Goal: Communication & Community: Answer question/provide support

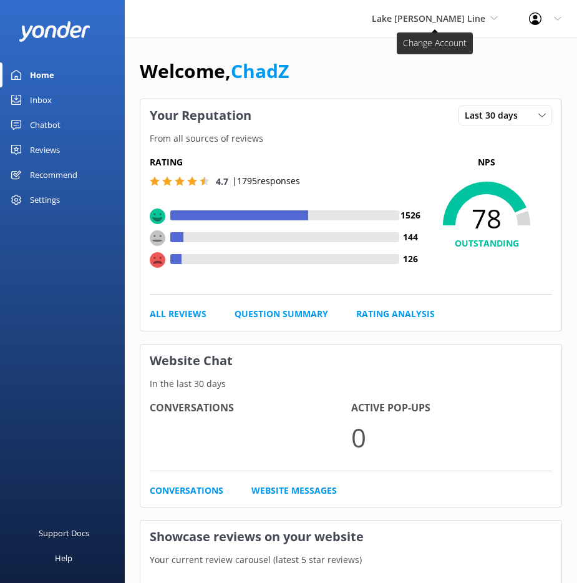
click at [417, 18] on span "Lake [PERSON_NAME] Line" at bounding box center [429, 18] width 114 height 12
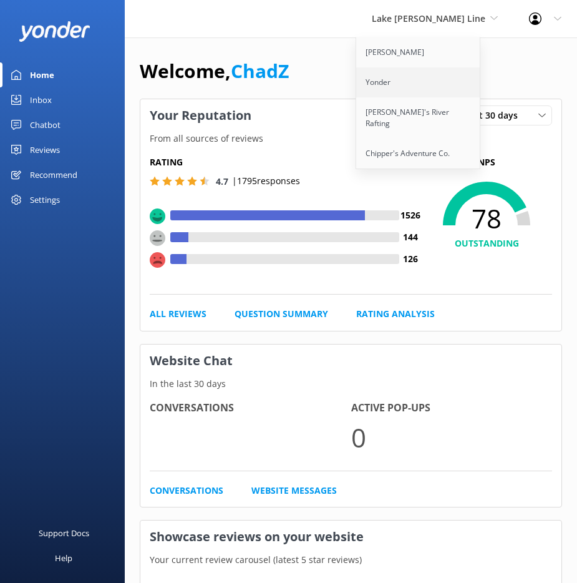
click at [401, 89] on link "Yonder" at bounding box center [418, 82] width 125 height 30
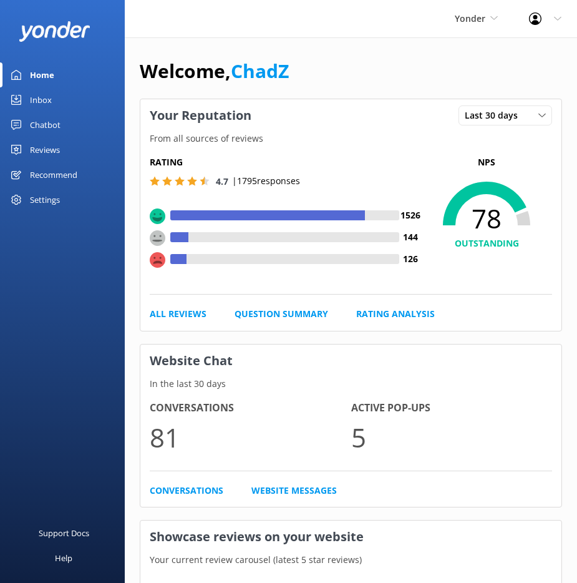
click at [55, 97] on link "Inbox" at bounding box center [62, 99] width 125 height 25
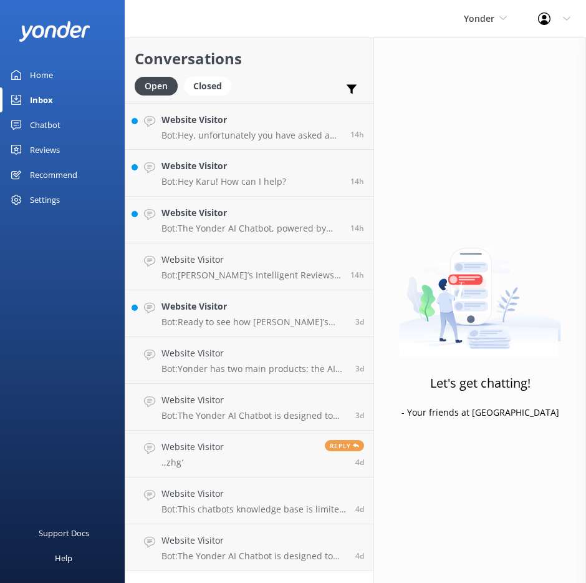
click at [367, 84] on div "Conversations Open Closed Important Assigned to me Unassigned SMS" at bounding box center [249, 69] width 248 height 65
click at [351, 90] on use at bounding box center [352, 89] width 11 height 9
click at [231, 270] on p "Bot: [PERSON_NAME]’s Intelligent Reviews helps you maximize 5-star reviews and …" at bounding box center [252, 274] width 180 height 11
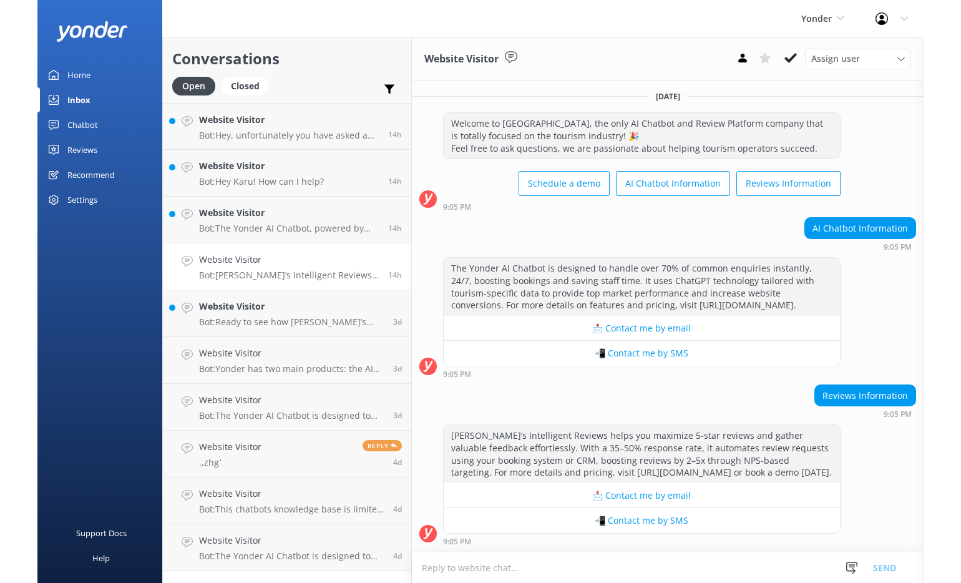
scroll to position [1, 0]
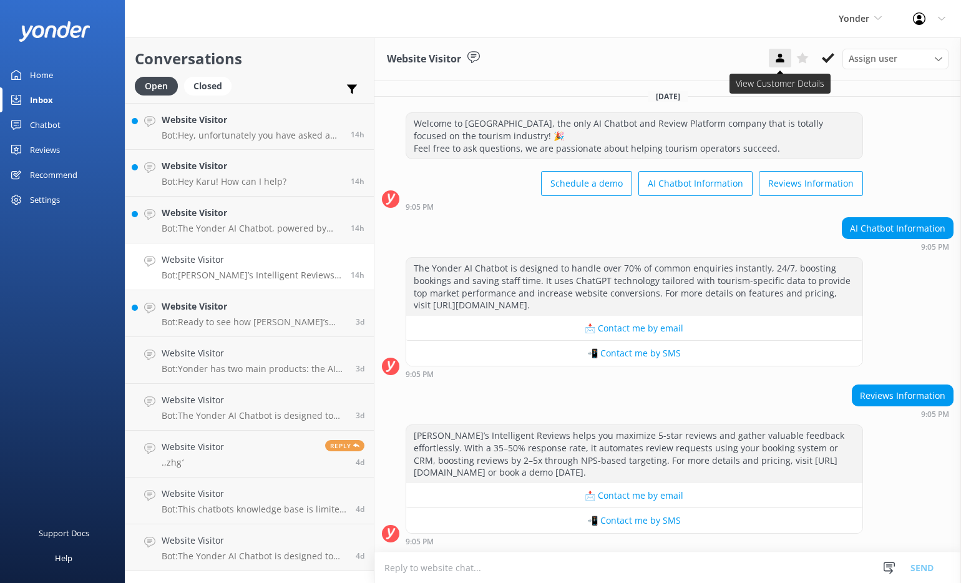
click at [586, 62] on use at bounding box center [779, 58] width 8 height 9
